Goal: Task Accomplishment & Management: Complete application form

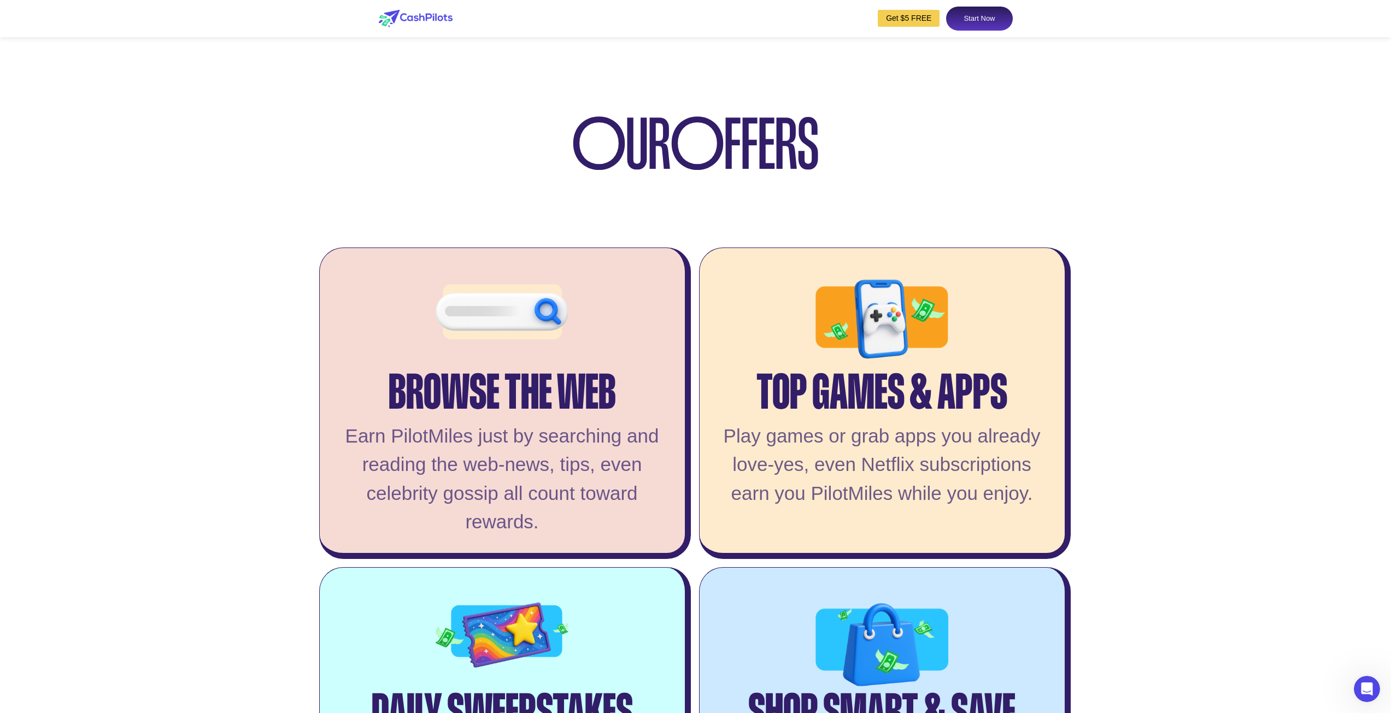
scroll to position [2077, 0]
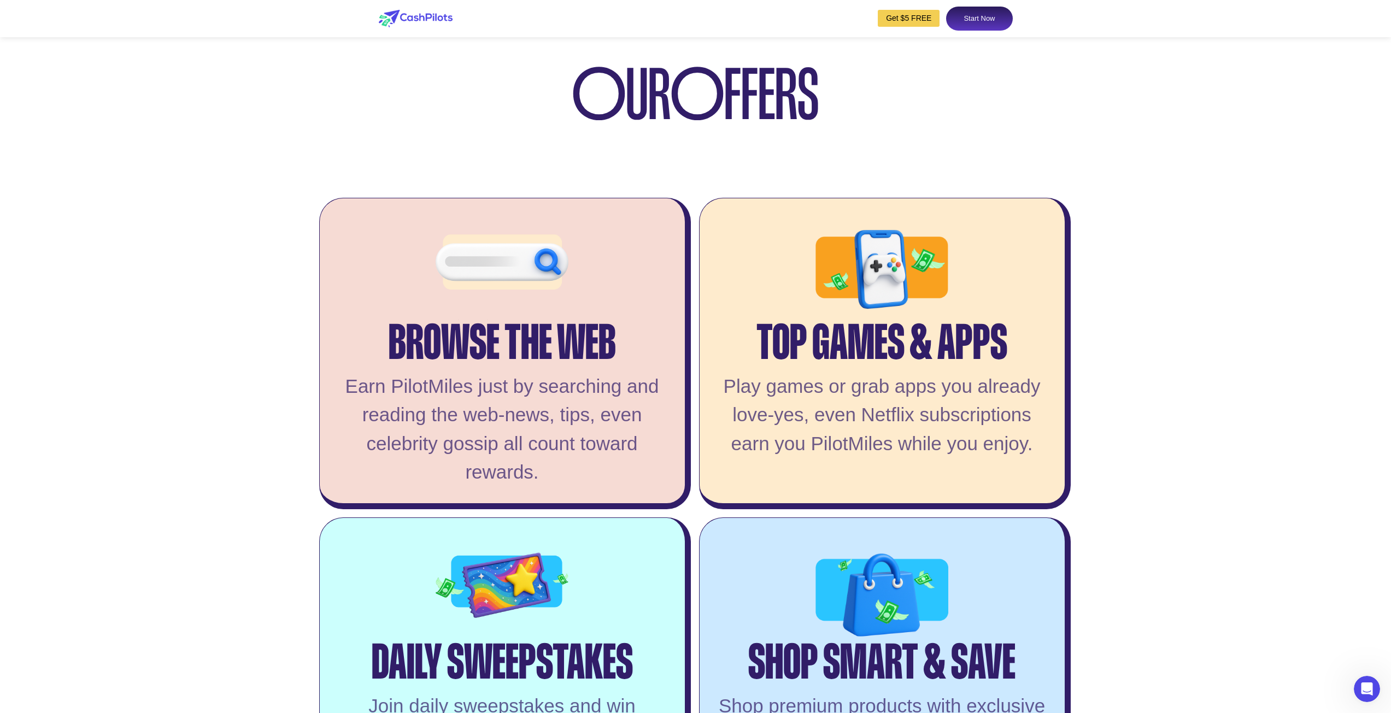
click at [844, 401] on div "Top Games & Apps Play games or grab apps you already love-yes, even Netflix sub…" at bounding box center [885, 354] width 372 height 312
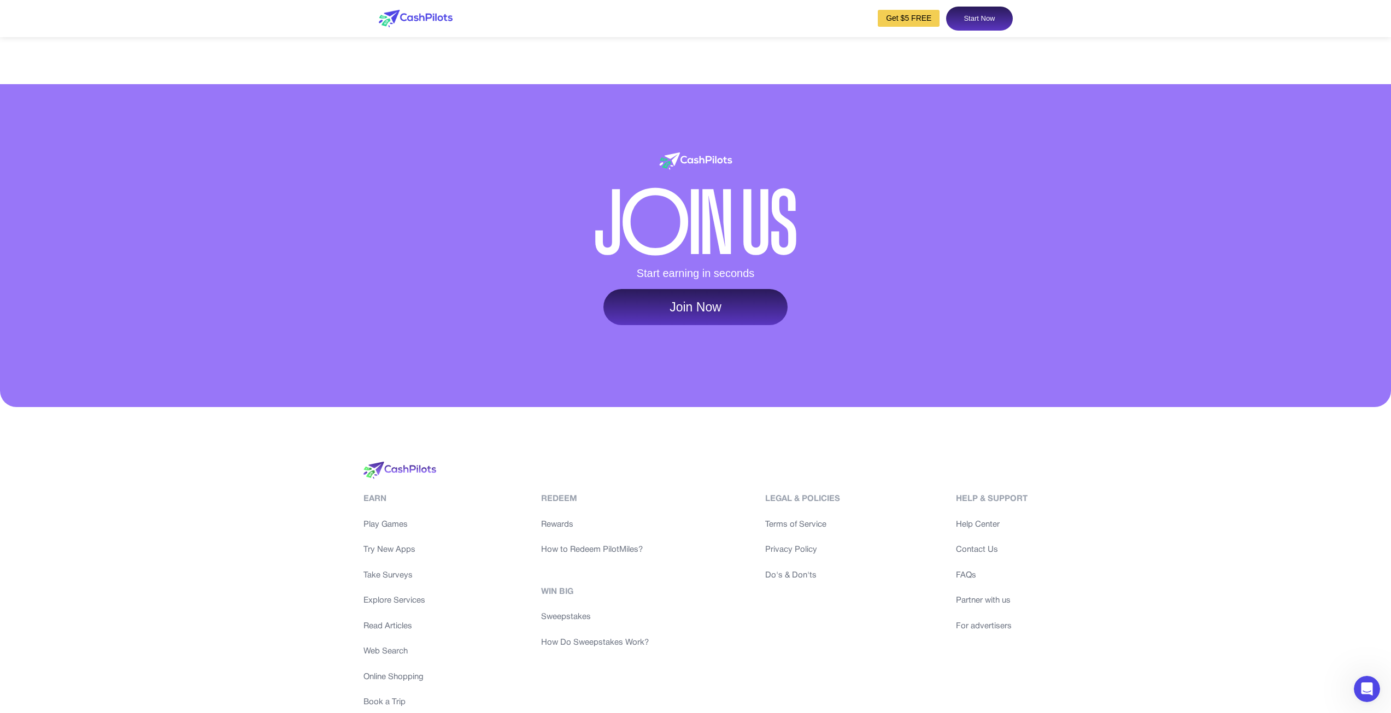
scroll to position [5088, 0]
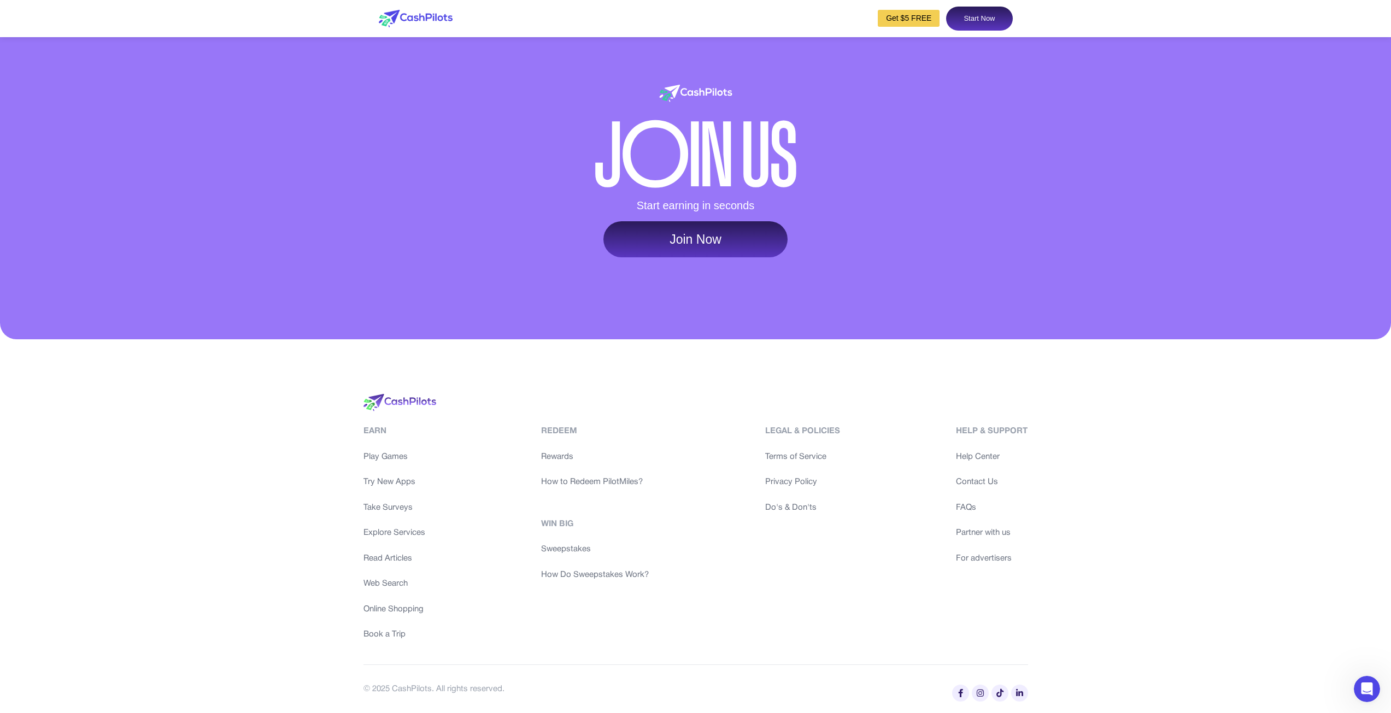
click at [658, 233] on link "Join Now" at bounding box center [695, 239] width 184 height 36
